Goal: Navigation & Orientation: Find specific page/section

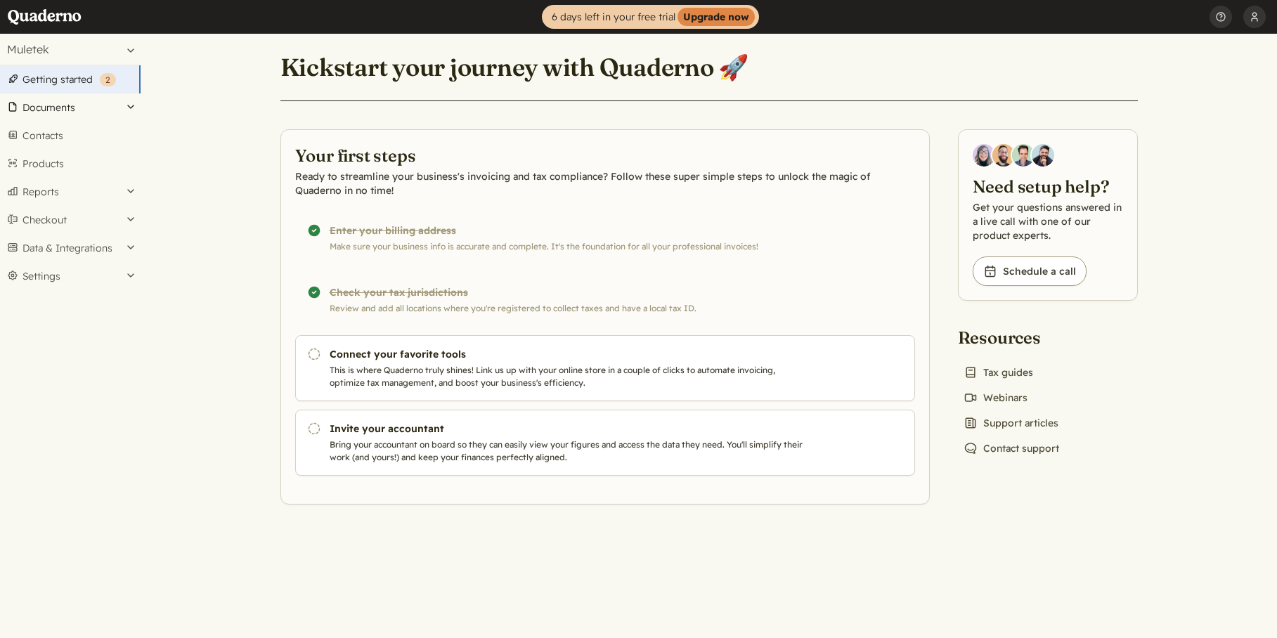
click at [86, 106] on button "Documents" at bounding box center [70, 107] width 141 height 28
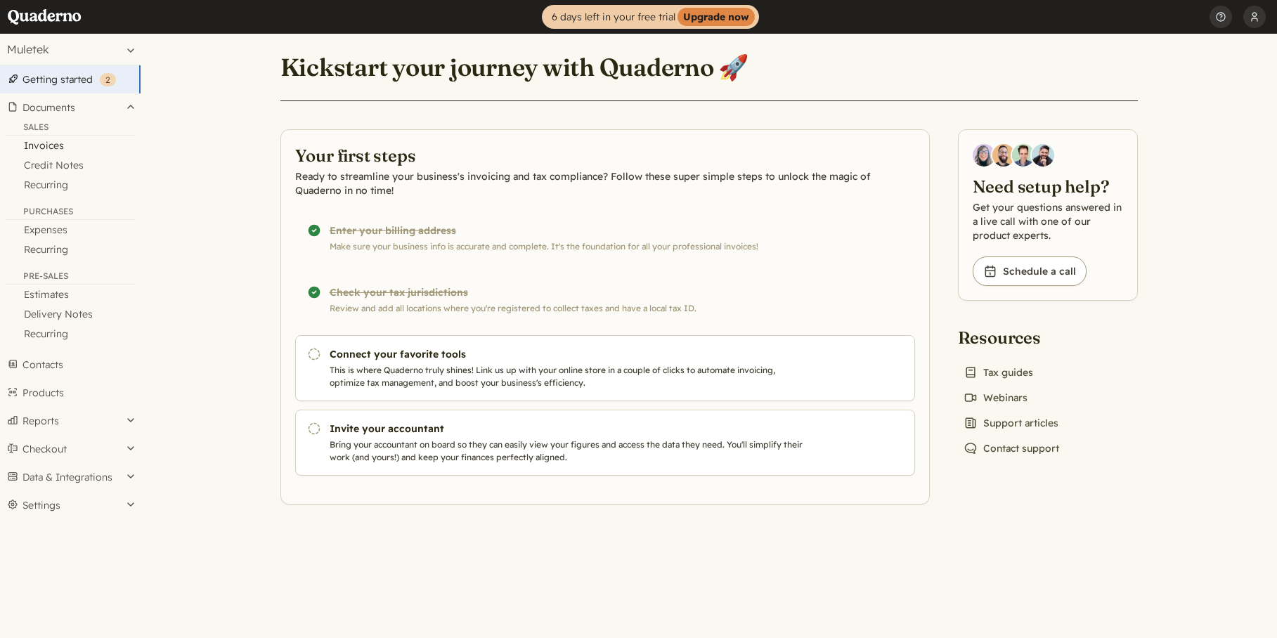
click at [46, 145] on link "Invoices" at bounding box center [70, 146] width 141 height 20
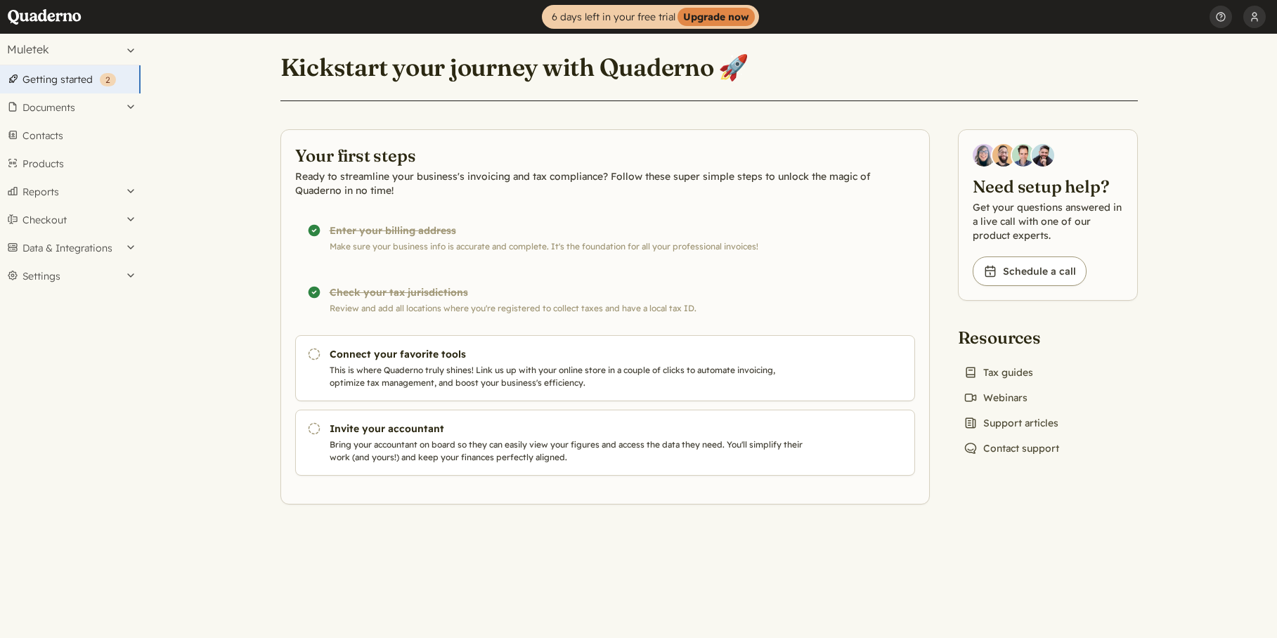
click at [384, 236] on div "Completed! Enter your billing address Make sure your business info is accurate …" at bounding box center [605, 238] width 620 height 53
click at [364, 296] on div "Completed! Check your tax jurisdictions Review and add all locations where you'…" at bounding box center [605, 299] width 620 height 53
click at [121, 106] on button "Documents" at bounding box center [70, 107] width 141 height 28
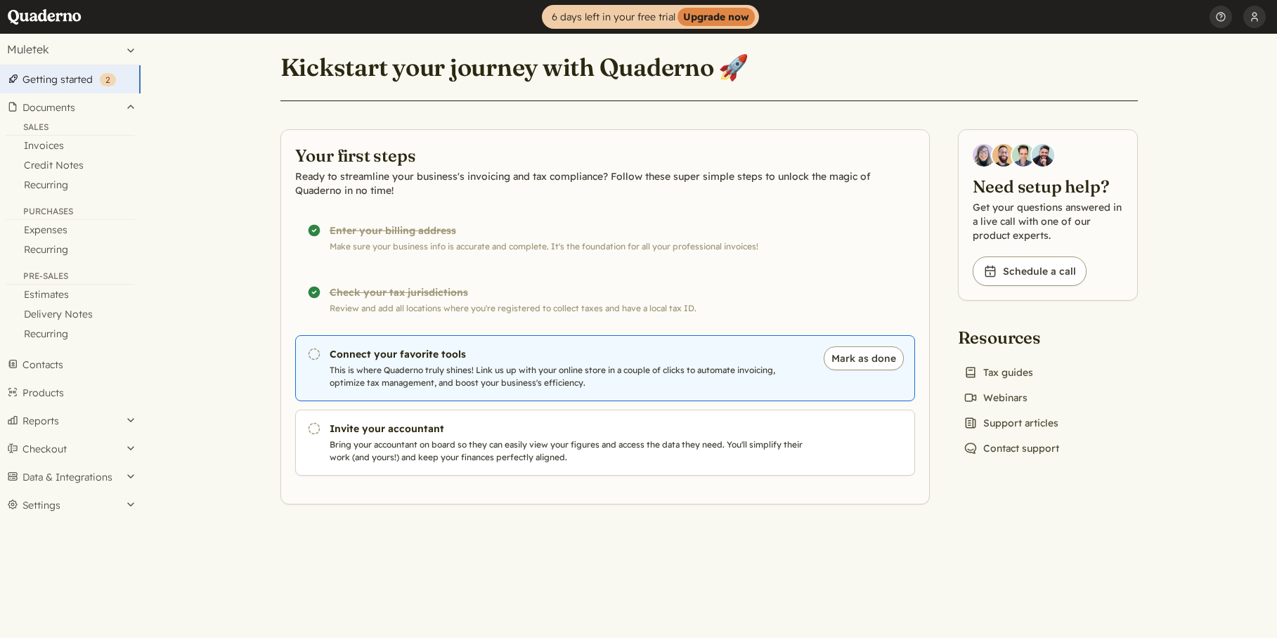
click at [453, 380] on p "This is where Quaderno truly shines! Link us up with your online store in a cou…" at bounding box center [569, 376] width 479 height 25
